Goal: Information Seeking & Learning: Learn about a topic

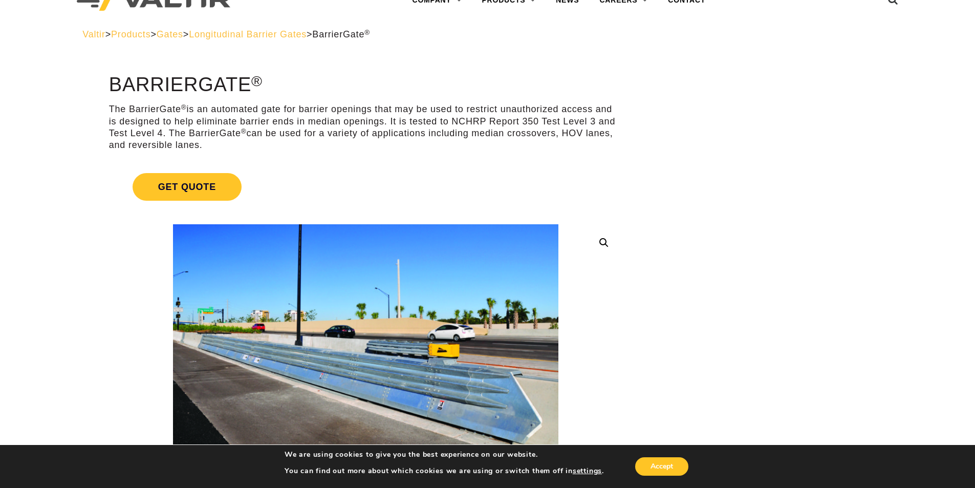
scroll to position [51, 0]
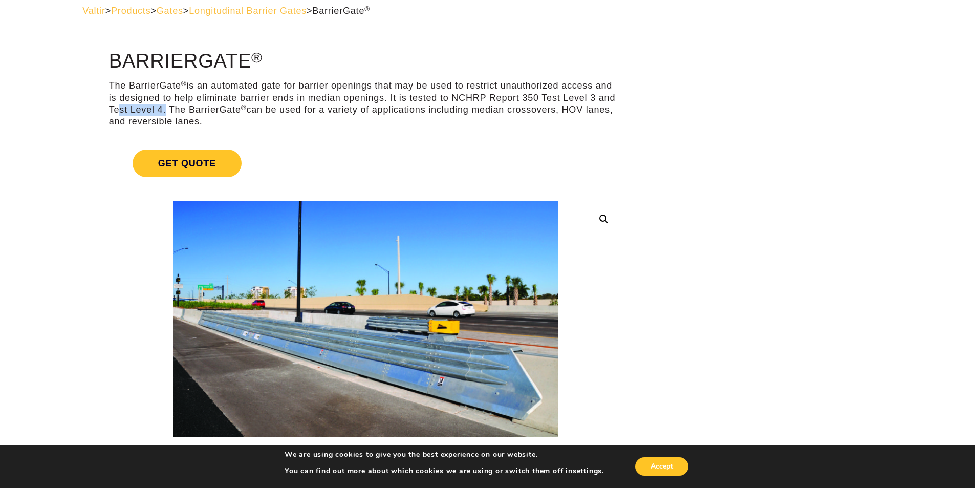
drag, startPoint x: 164, startPoint y: 112, endPoint x: 112, endPoint y: 108, distance: 52.3
click at [112, 108] on p "The BarrierGate ® is an automated gate for barrier openings that may be used to…" at bounding box center [365, 104] width 513 height 48
click at [490, 108] on p "The BarrierGate ® is an automated gate for barrier openings that may be used to…" at bounding box center [365, 104] width 513 height 48
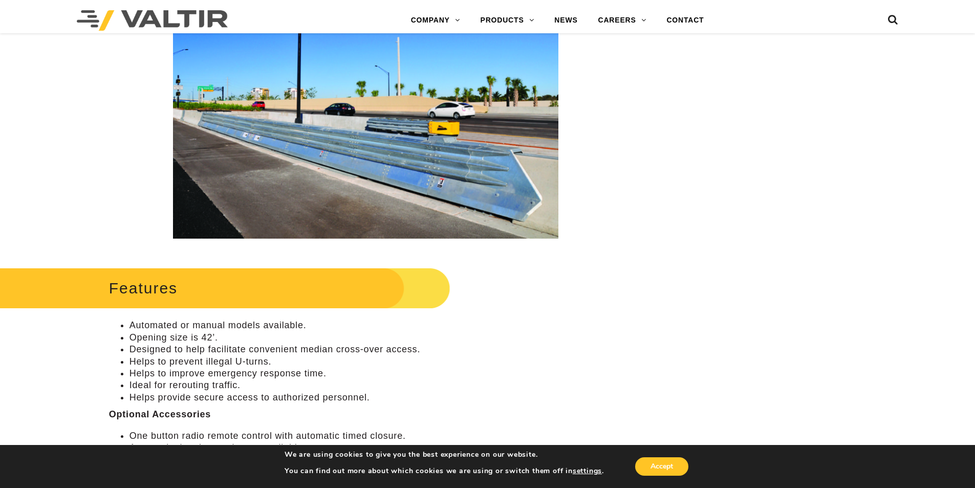
scroll to position [256, 0]
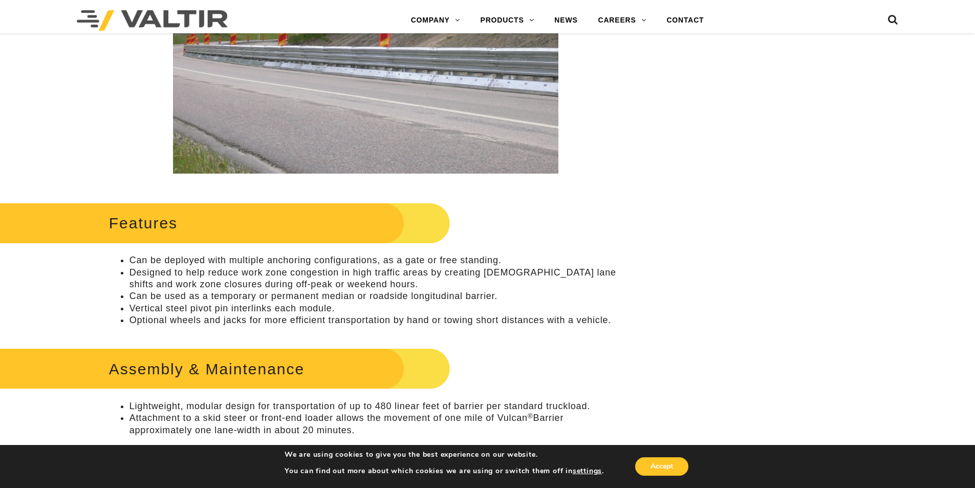
scroll to position [51, 0]
